Goal: Information Seeking & Learning: Learn about a topic

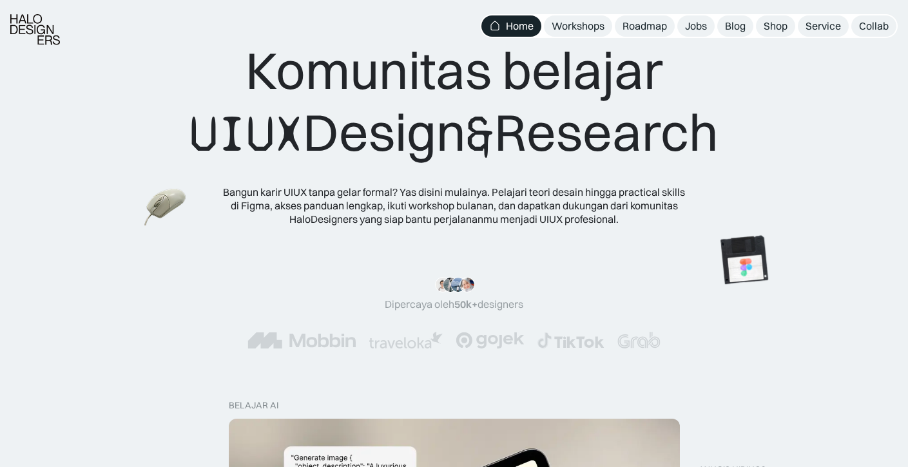
scroll to position [68, 0]
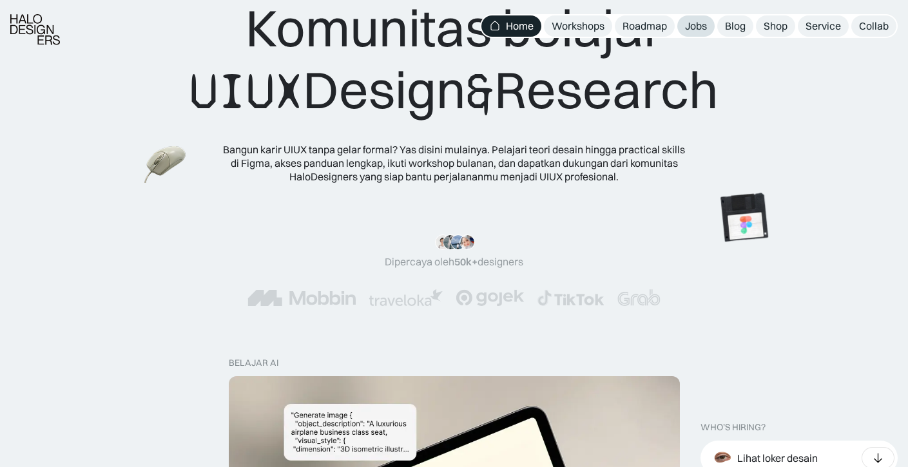
click at [695, 32] on div "Jobs" at bounding box center [696, 26] width 22 height 14
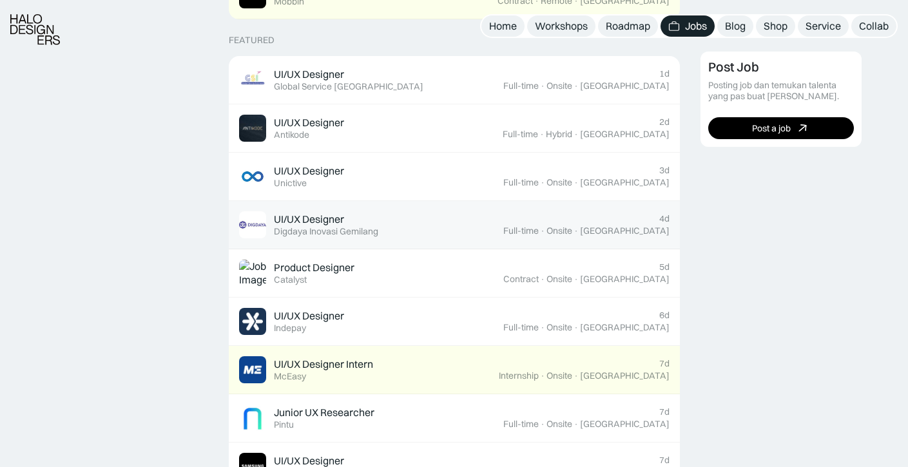
scroll to position [499, 0]
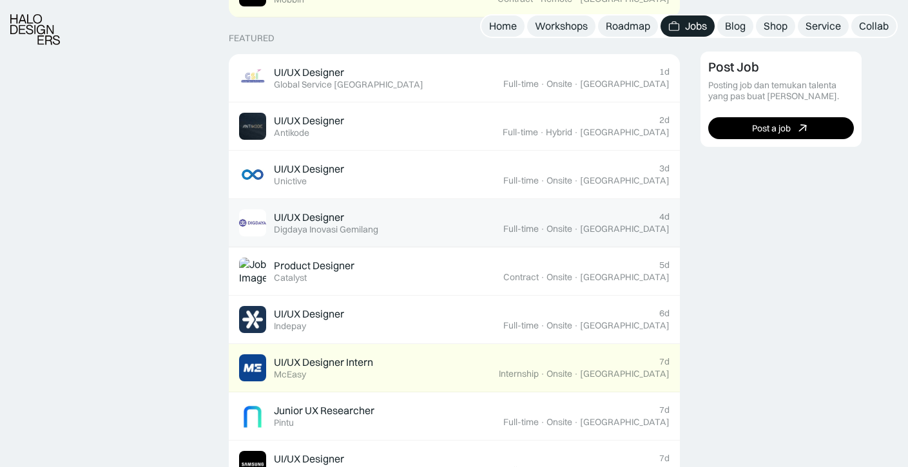
click at [604, 236] on link "UI/UX Designer Featured Digdaya Inovasi Gemilang 4d Full-time · Onsite · Yogyak…" at bounding box center [454, 223] width 451 height 48
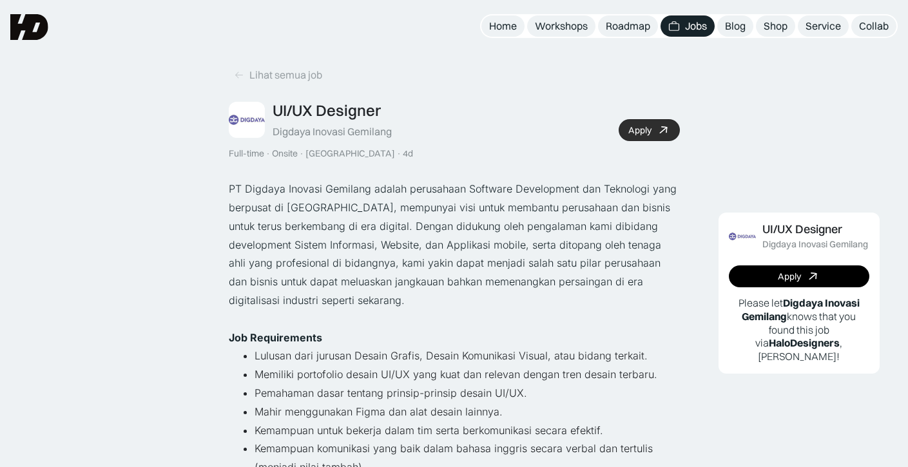
click at [649, 133] on div "Apply" at bounding box center [639, 130] width 23 height 11
click at [243, 72] on icon at bounding box center [239, 75] width 10 height 11
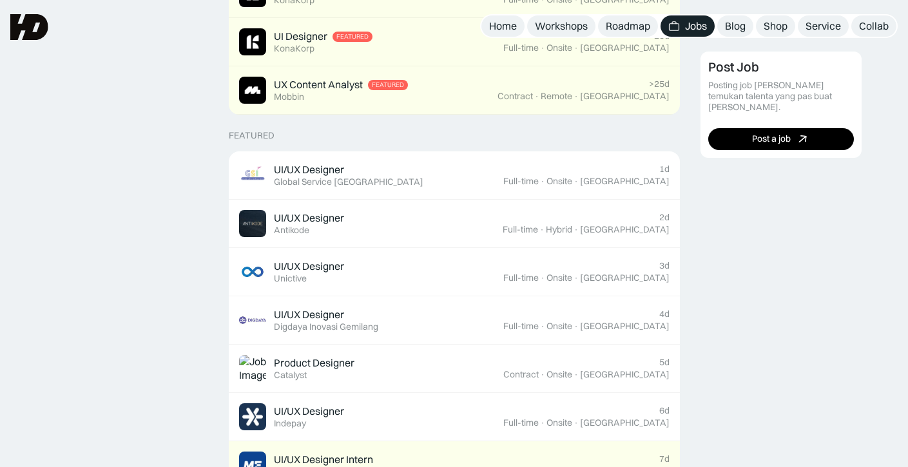
scroll to position [405, 0]
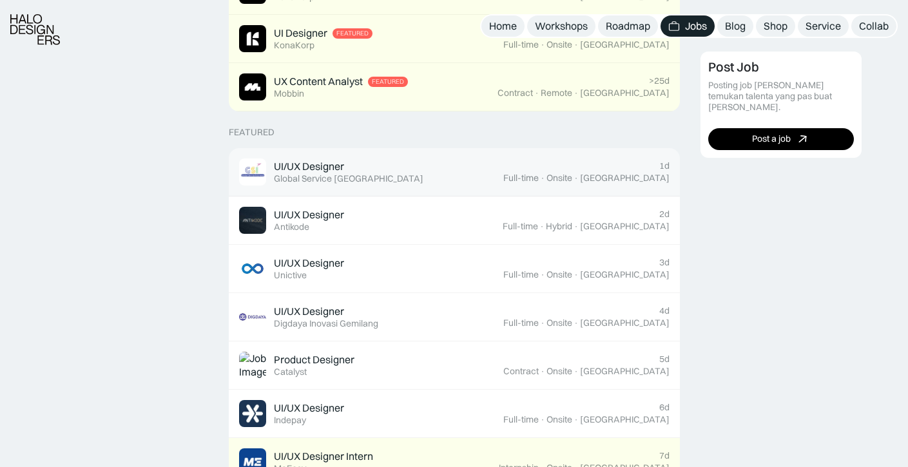
click at [619, 160] on div "1d Full-time · Onsite · [GEOGRAPHIC_DATA]" at bounding box center [586, 171] width 166 height 23
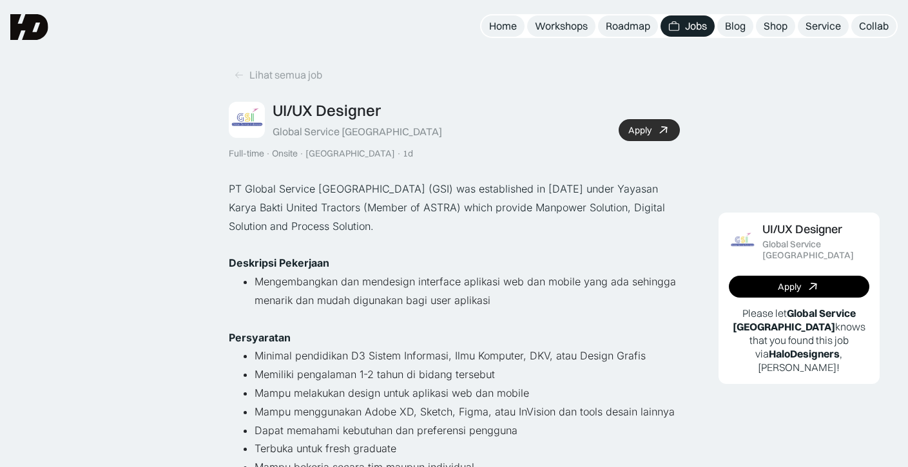
click at [648, 135] on link "Apply" at bounding box center [649, 130] width 61 height 22
click at [287, 79] on div "Lihat semua job" at bounding box center [285, 75] width 73 height 14
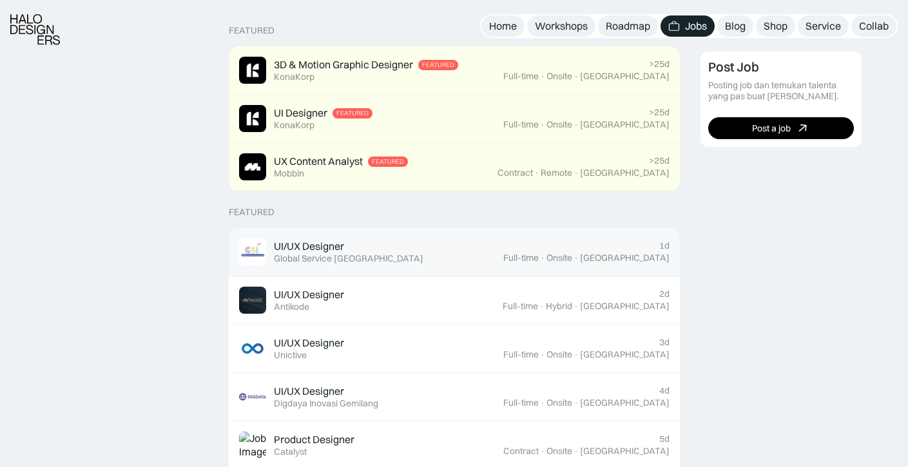
scroll to position [347, 0]
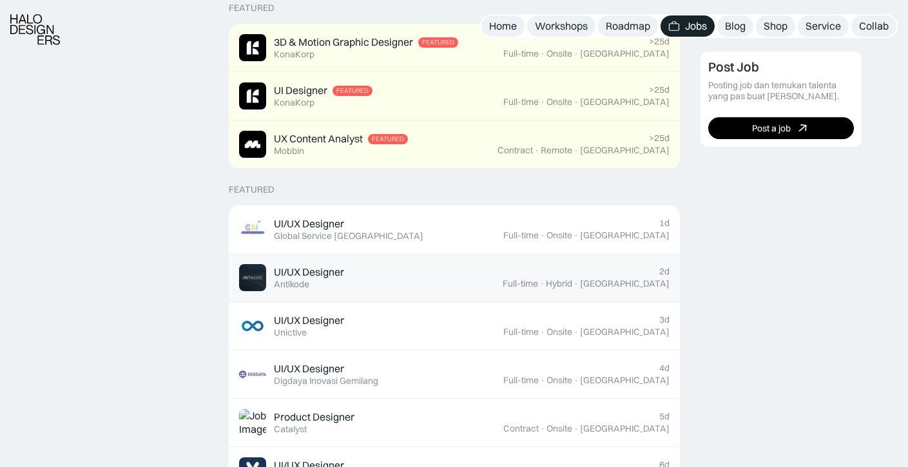
click at [538, 280] on div "Full-time" at bounding box center [520, 283] width 35 height 11
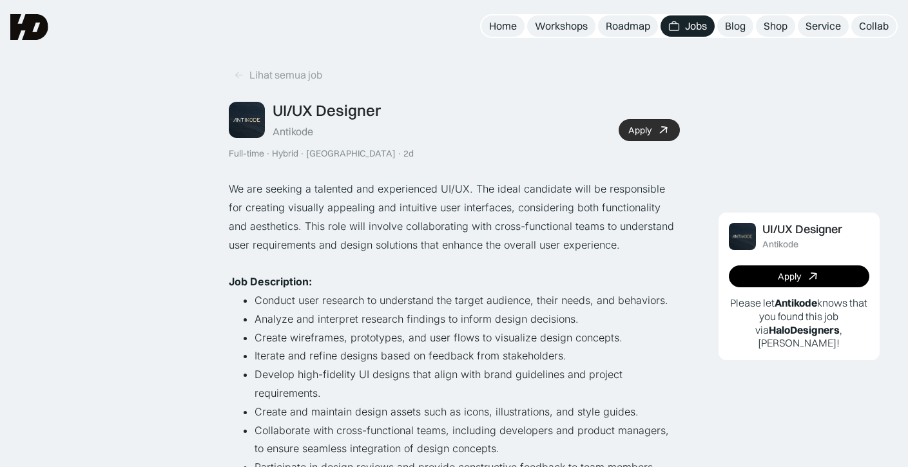
click at [653, 124] on link "Apply" at bounding box center [649, 130] width 61 height 22
click at [281, 88] on div "Lihat semua job UI/UX Designer Antikode Full-time · Hybrid · [GEOGRAPHIC_DATA] …" at bounding box center [454, 111] width 451 height 95
click at [280, 78] on div "Lihat semua job" at bounding box center [285, 75] width 73 height 14
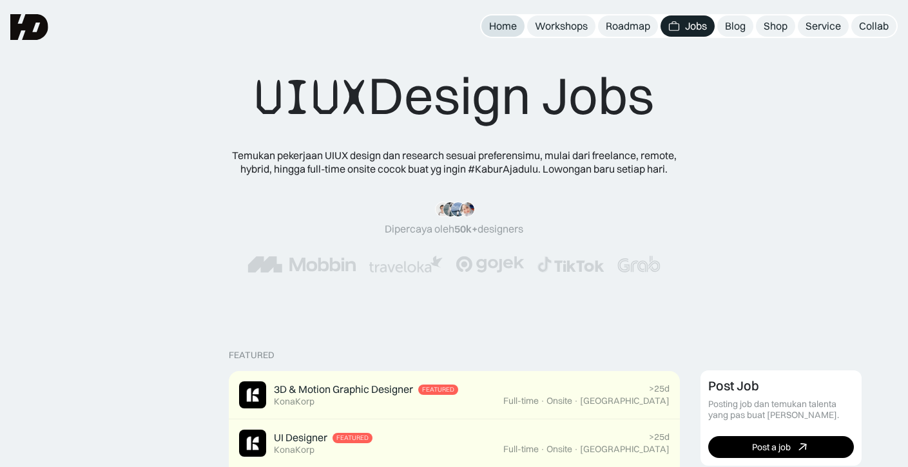
click at [505, 34] on link "Home" at bounding box center [502, 25] width 43 height 21
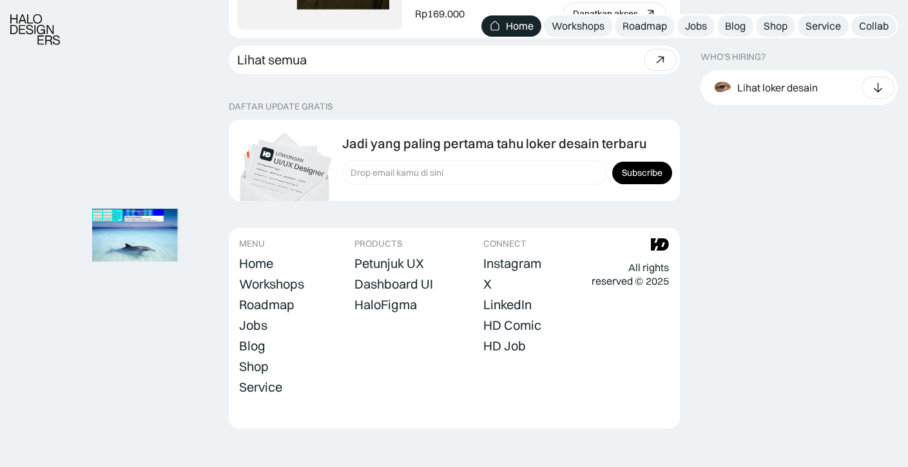
scroll to position [3694, 0]
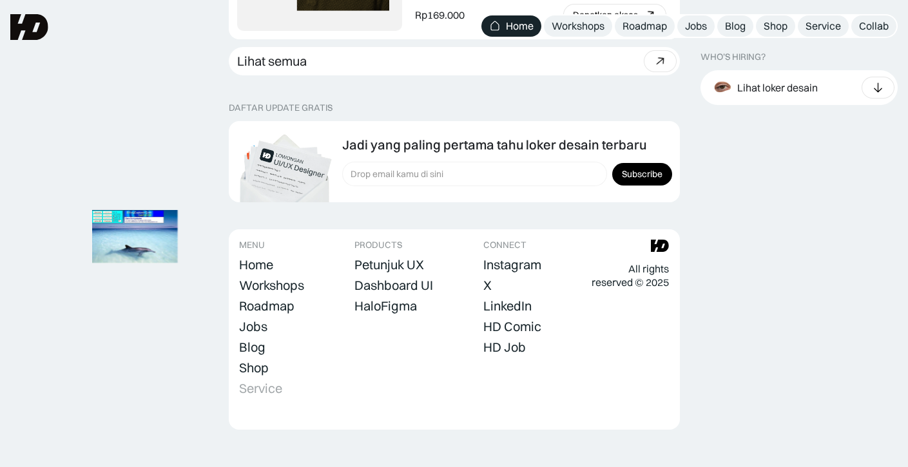
click at [257, 382] on link "Service" at bounding box center [260, 389] width 43 height 18
